Goal: Check status: Check status

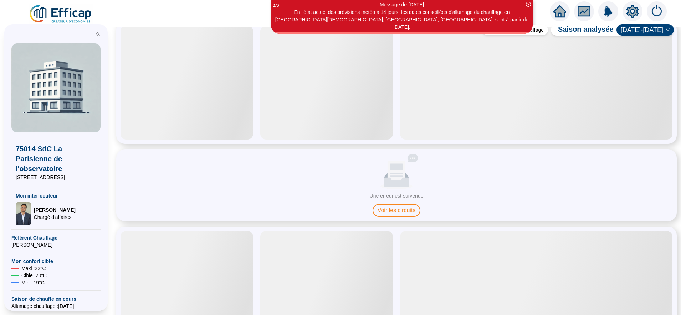
scroll to position [374, 0]
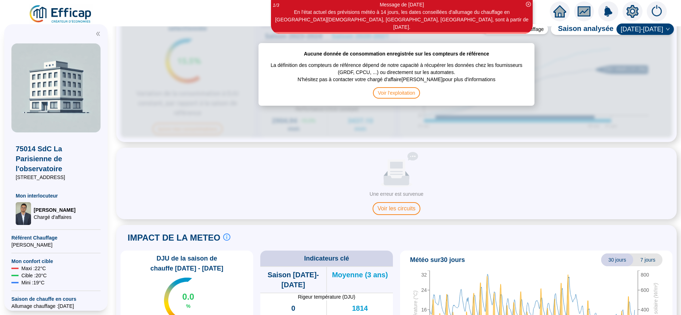
click at [396, 210] on div "Aucune donnée Une erreur est survenue Voir les circuits" at bounding box center [396, 184] width 560 height 72
click at [399, 205] on span "Voir les circuits" at bounding box center [396, 208] width 48 height 13
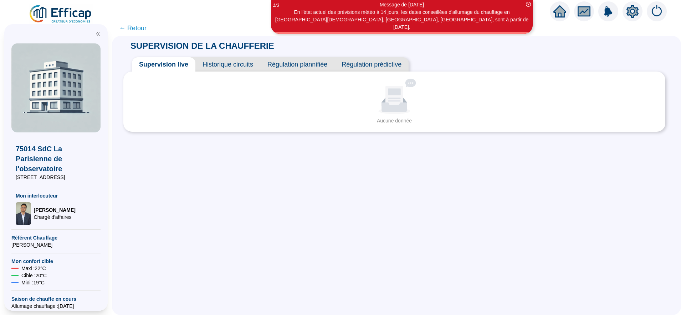
click at [139, 32] on span "← Retour" at bounding box center [132, 28] width 27 height 10
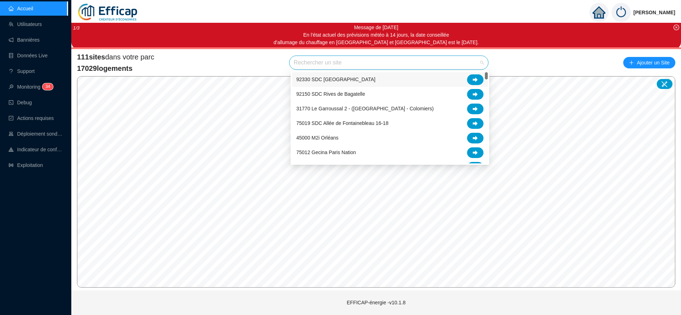
click at [307, 66] on input "search" at bounding box center [386, 63] width 184 height 14
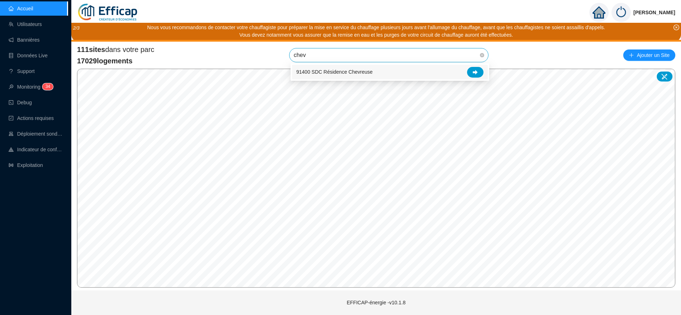
type input "chevr"
click at [473, 68] on div at bounding box center [475, 72] width 16 height 11
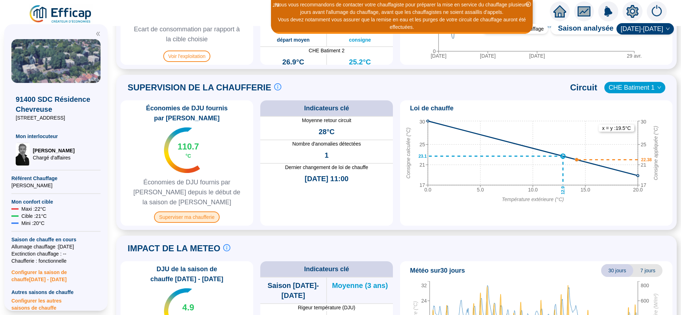
scroll to position [438, 0]
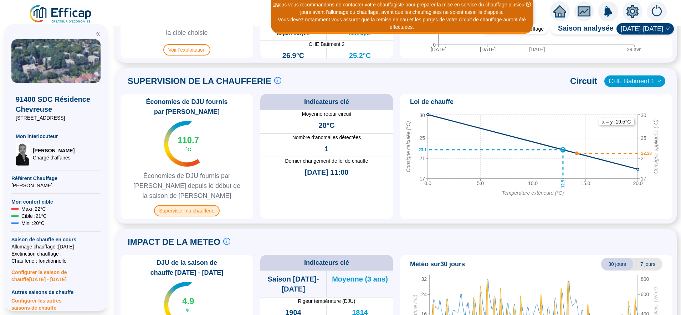
click at [197, 205] on span "Superviser ma chaufferie" at bounding box center [186, 210] width 65 height 11
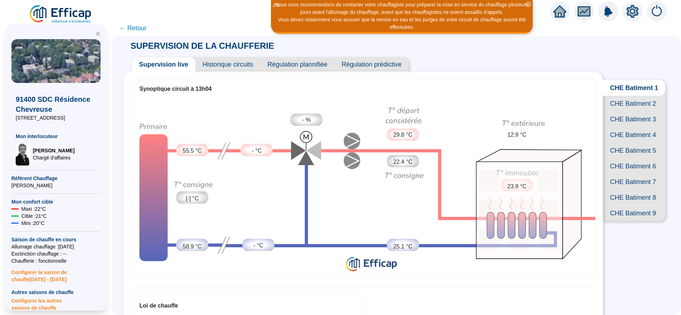
click at [633, 112] on span "CHE Batiment 2" at bounding box center [634, 104] width 62 height 16
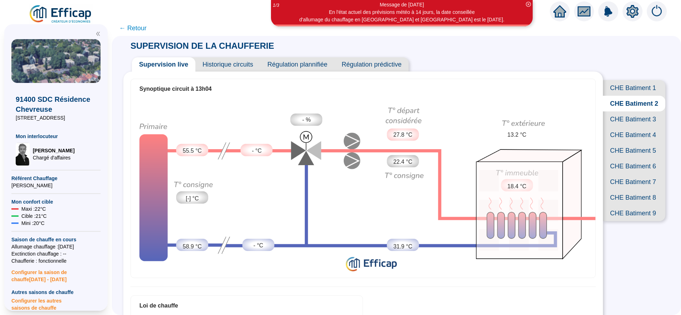
click at [628, 127] on span "CHE Batiment 3" at bounding box center [634, 120] width 62 height 16
click at [627, 143] on span "CHE Batiment 4" at bounding box center [634, 135] width 62 height 16
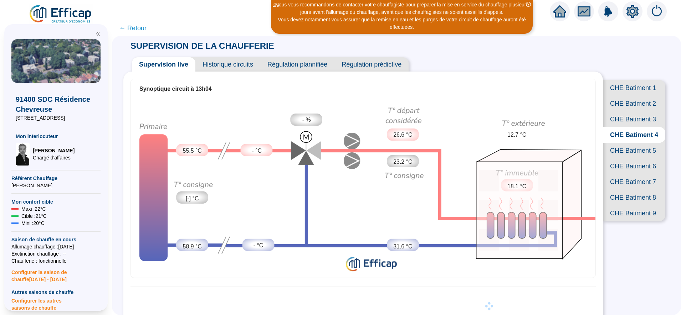
click at [627, 159] on span "CHE Batiment 5" at bounding box center [634, 151] width 62 height 16
click at [629, 174] on span "CHE Batiment 6" at bounding box center [634, 167] width 62 height 16
click at [629, 190] on span "CHE Batiment 7" at bounding box center [634, 182] width 62 height 16
click at [622, 206] on span "CHE Batiment 8" at bounding box center [634, 198] width 62 height 16
click at [621, 221] on span "CHE Batiment 9" at bounding box center [634, 214] width 62 height 16
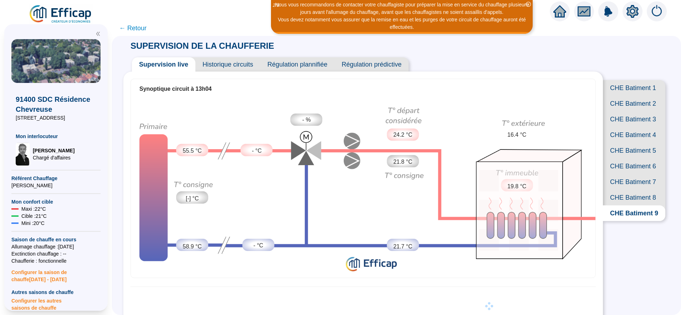
click at [617, 159] on span "CHE Batiment 5" at bounding box center [634, 151] width 62 height 16
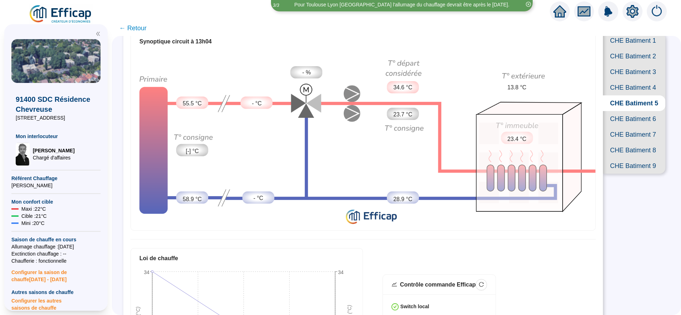
scroll to position [47, 0]
click at [632, 96] on span "CHE Batiment 4" at bounding box center [634, 89] width 62 height 16
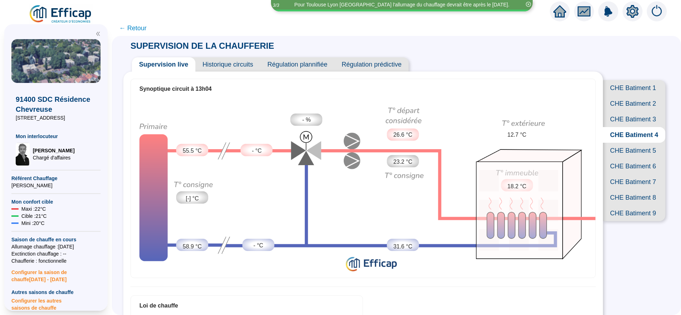
click at [625, 127] on span "CHE Batiment 3" at bounding box center [634, 120] width 62 height 16
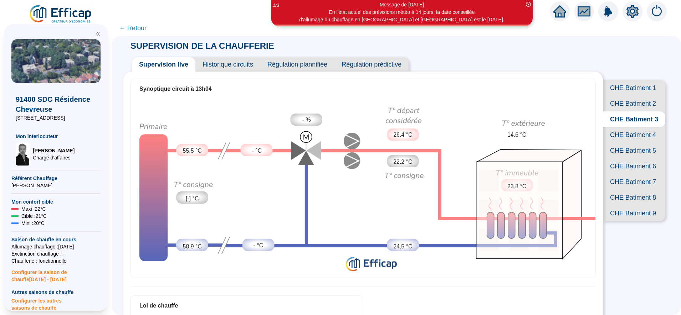
click at [626, 111] on span "CHE Batiment 2" at bounding box center [634, 104] width 62 height 16
click at [622, 86] on span "CHE Batiment 1" at bounding box center [634, 88] width 62 height 16
